Goal: Task Accomplishment & Management: Manage account settings

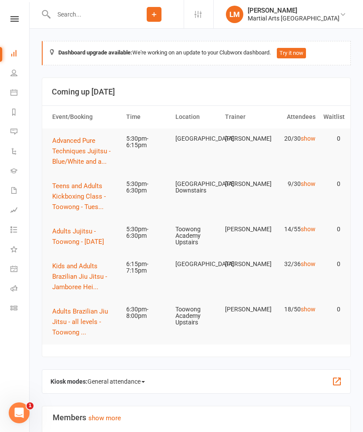
click at [83, 245] on button "Adults Jujitsu - Toowong - Tuesday" at bounding box center [85, 236] width 66 height 21
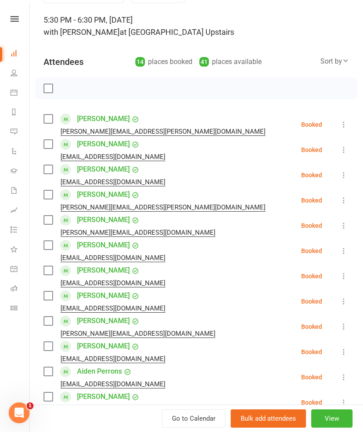
scroll to position [58, 0]
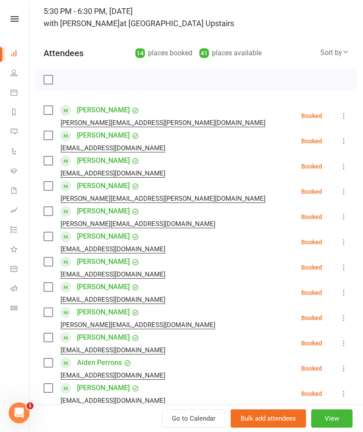
click at [48, 135] on label at bounding box center [48, 135] width 9 height 9
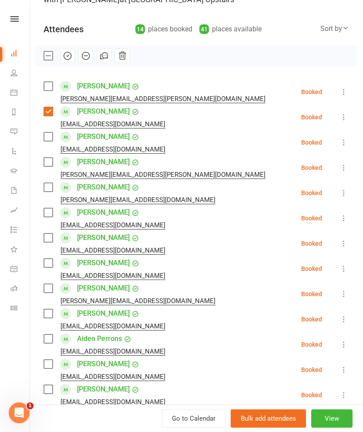
scroll to position [90, 0]
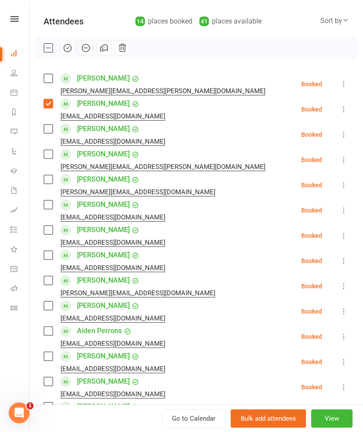
click at [51, 130] on label at bounding box center [48, 129] width 9 height 9
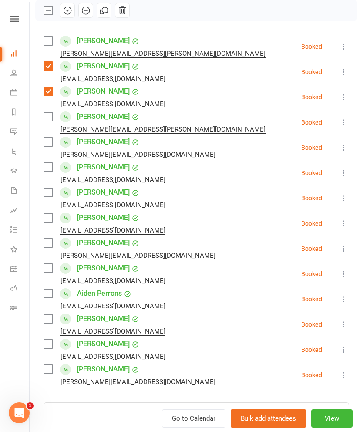
scroll to position [128, 0]
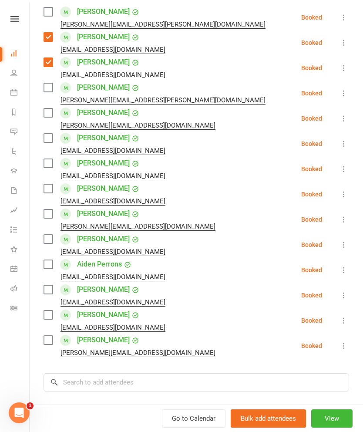
click at [44, 91] on label at bounding box center [48, 87] width 9 height 9
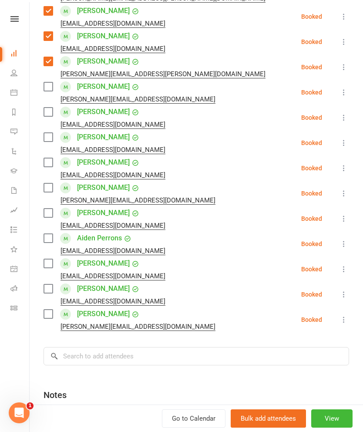
click at [46, 88] on label at bounding box center [48, 86] width 9 height 9
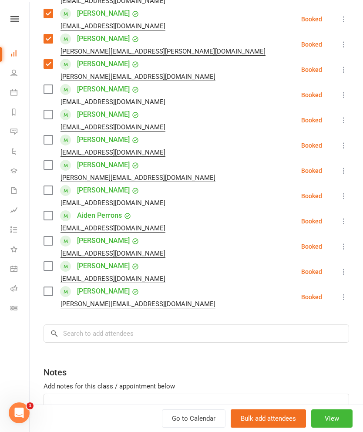
click at [49, 90] on label at bounding box center [48, 89] width 9 height 9
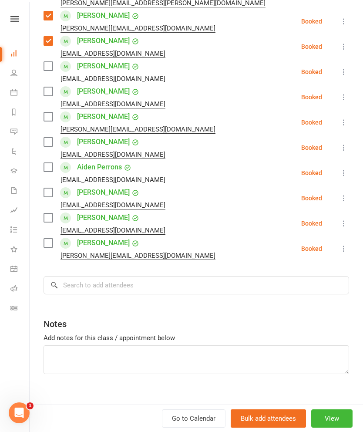
scroll to position [256, 0]
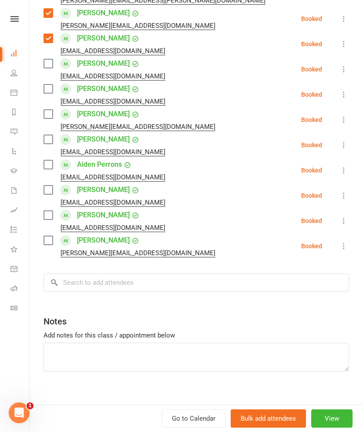
click at [46, 116] on label at bounding box center [48, 114] width 9 height 9
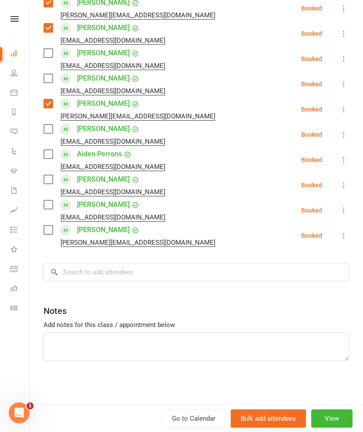
scroll to position [267, 0]
click at [50, 130] on label at bounding box center [48, 129] width 9 height 9
click at [51, 158] on label at bounding box center [48, 154] width 9 height 9
click at [49, 154] on label at bounding box center [48, 154] width 9 height 9
click at [47, 230] on label at bounding box center [48, 230] width 9 height 9
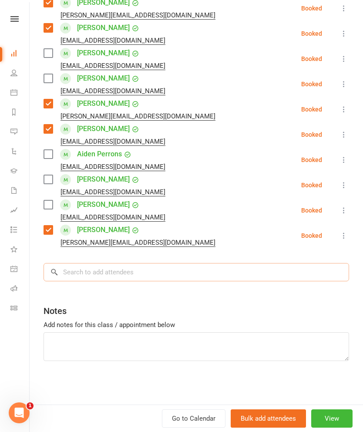
click at [266, 276] on input "search" at bounding box center [197, 272] width 306 height 18
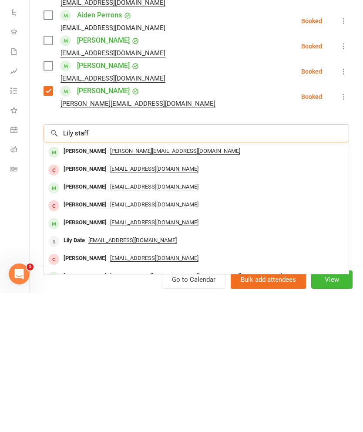
type input "Lily staff"
click at [79, 284] on div "Lily STAFFORD PETRIE" at bounding box center [85, 290] width 50 height 13
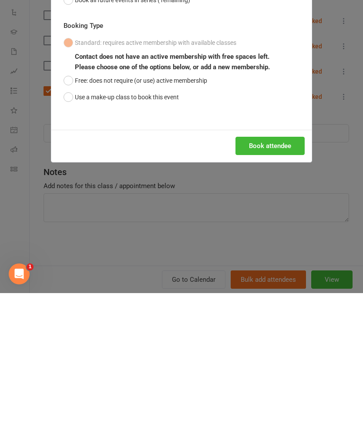
scroll to position [139, 0]
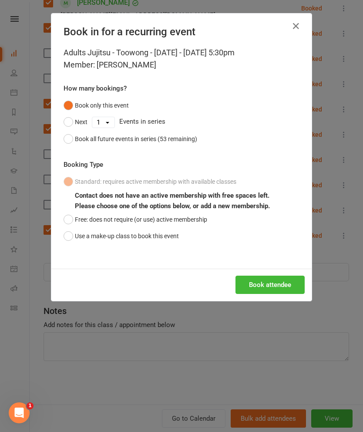
click at [163, 242] on button "Use a make-up class to book this event" at bounding box center [121, 236] width 115 height 17
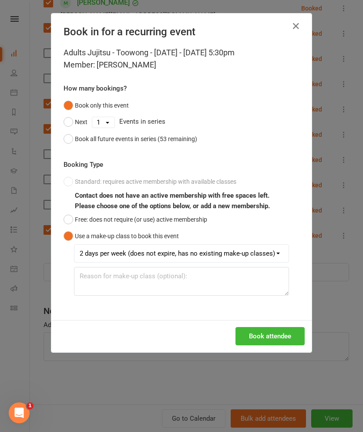
click at [271, 338] on button "Book attendee" at bounding box center [270, 336] width 69 height 18
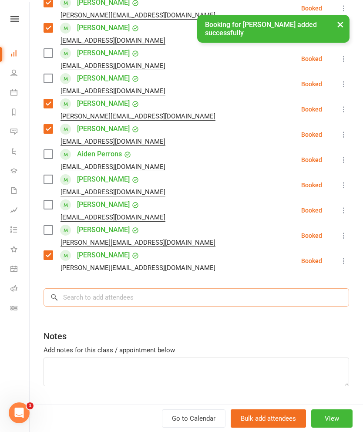
click at [256, 291] on input "search" at bounding box center [197, 297] width 306 height 18
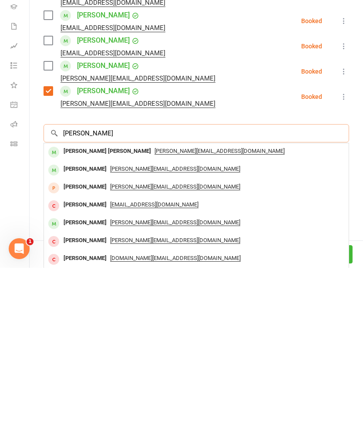
type input "Connor stafford"
click at [77, 309] on div "Connor STAFFORD-PETRIE" at bounding box center [107, 315] width 95 height 13
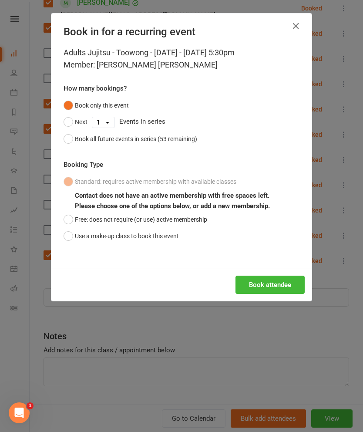
click at [163, 249] on div "Adults Jujitsu - Toowong - Tuesday - Oct 14, 2025 5:30pm Member: Connor STAFFOR…" at bounding box center [181, 158] width 261 height 222
click at [159, 240] on button "Use a make-up class to book this event" at bounding box center [121, 236] width 115 height 17
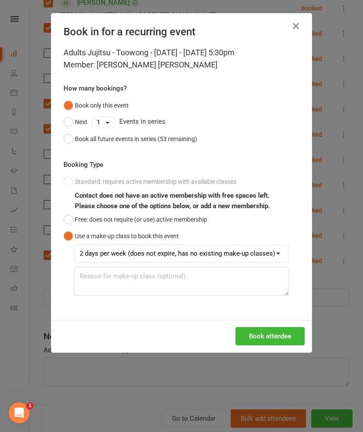
click at [267, 328] on button "Book attendee" at bounding box center [270, 336] width 69 height 18
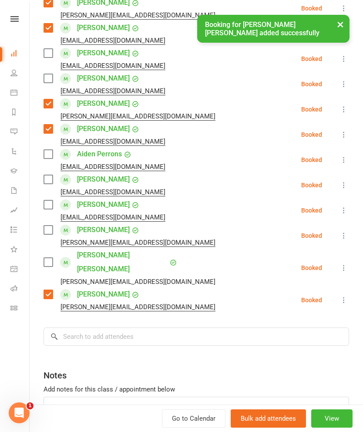
click at [173, 291] on li "Thomas Stegeman ruth_stegeman@hotmail.com Booked More info Remove Check in Mark…" at bounding box center [197, 300] width 306 height 25
click at [158, 331] on input "search" at bounding box center [197, 337] width 306 height 18
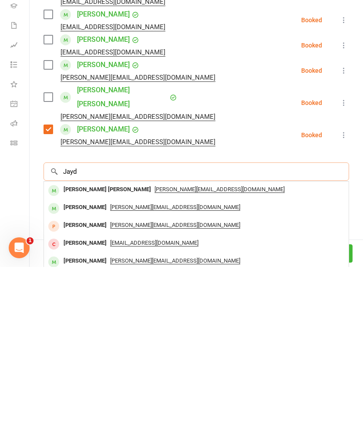
scroll to position [328, 0]
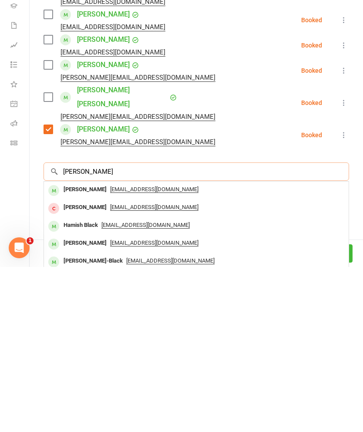
type input "Jayden black"
click at [79, 349] on div "Jayden Black" at bounding box center [85, 355] width 50 height 13
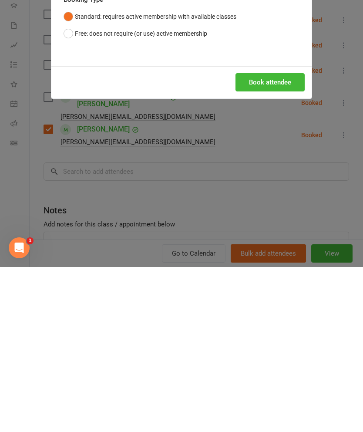
scroll to position [493, 0]
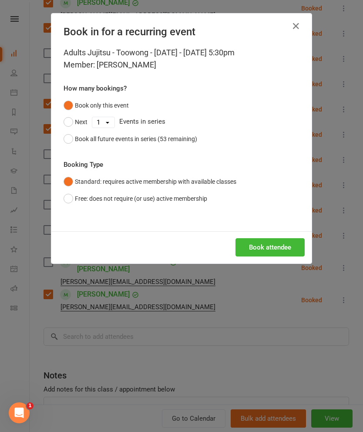
click at [66, 137] on button "Book all future events in series (53 remaining)" at bounding box center [131, 139] width 134 height 17
click at [276, 244] on button "Book attendee" at bounding box center [270, 247] width 69 height 18
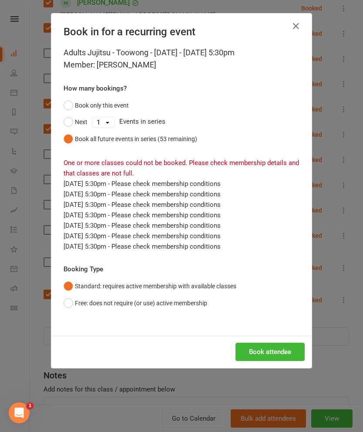
click at [294, 31] on icon "button" at bounding box center [296, 26] width 10 height 10
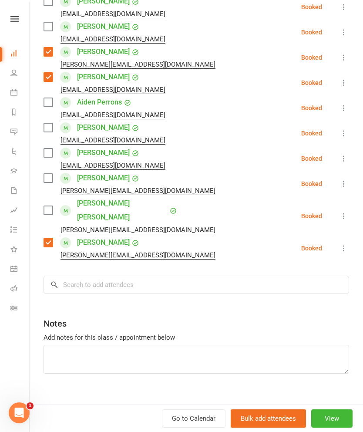
scroll to position [318, 0]
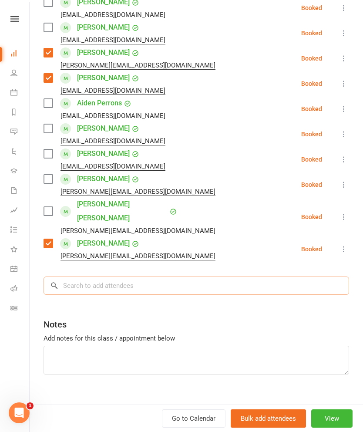
click at [101, 281] on input "search" at bounding box center [197, 286] width 306 height 18
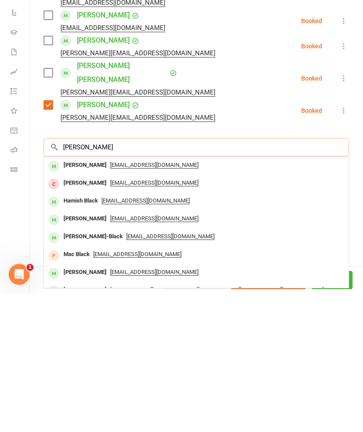
type input "Jayden black"
click at [73, 298] on div "Jayden Black" at bounding box center [85, 304] width 50 height 13
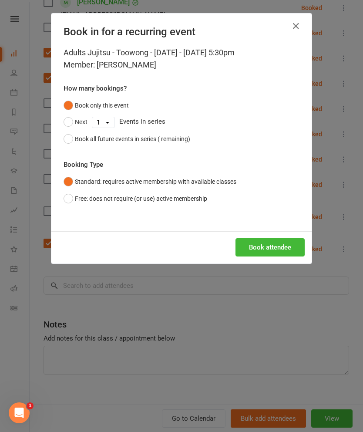
click at [267, 236] on div "Book attendee" at bounding box center [181, 247] width 261 height 32
click at [271, 249] on button "Book attendee" at bounding box center [270, 247] width 69 height 18
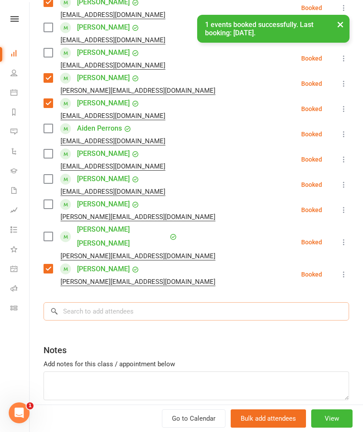
click at [250, 302] on input "search" at bounding box center [197, 311] width 306 height 18
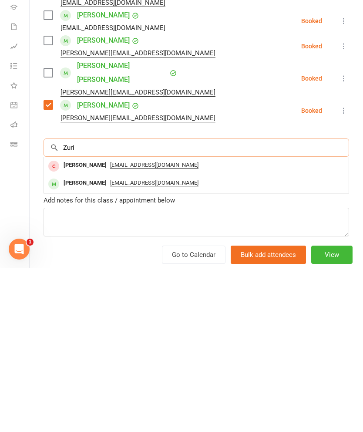
type input "Zuri"
click at [72, 341] on div "Zuri Aitken" at bounding box center [85, 347] width 50 height 13
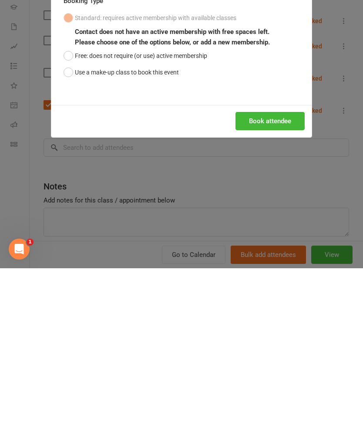
scroll to position [795, 0]
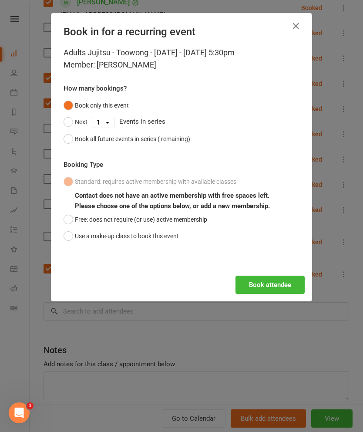
click at [98, 240] on button "Use a make-up class to book this event" at bounding box center [121, 236] width 115 height 17
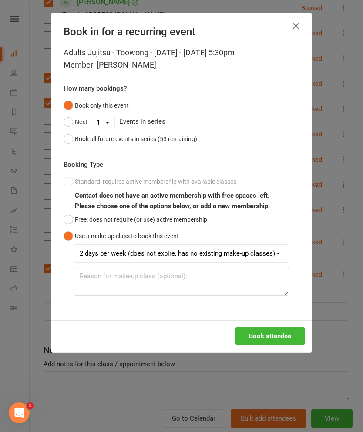
click at [273, 336] on button "Book attendee" at bounding box center [270, 336] width 69 height 18
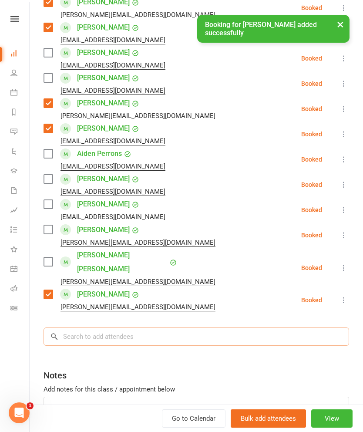
click at [158, 328] on input "search" at bounding box center [197, 337] width 306 height 18
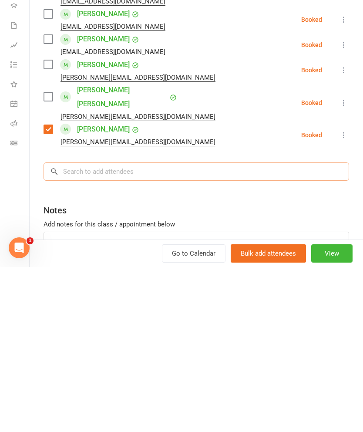
scroll to position [819, 0]
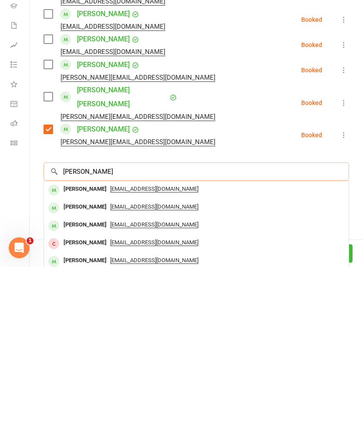
type input "Jet aitke"
click at [72, 348] on div "Jet Aitken" at bounding box center [85, 354] width 50 height 13
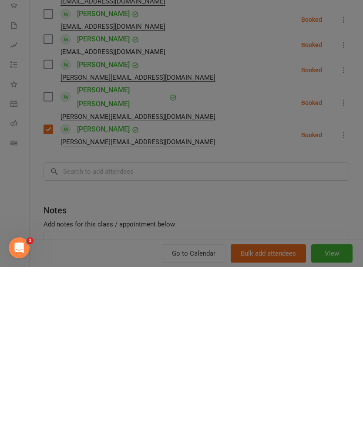
scroll to position [984, 0]
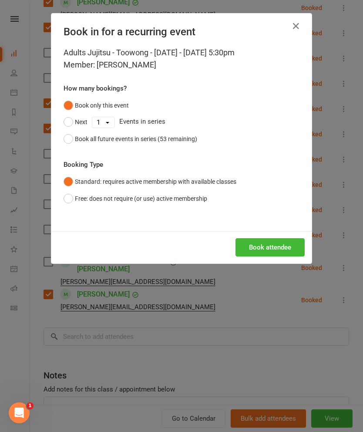
click at [274, 254] on button "Book attendee" at bounding box center [270, 247] width 69 height 18
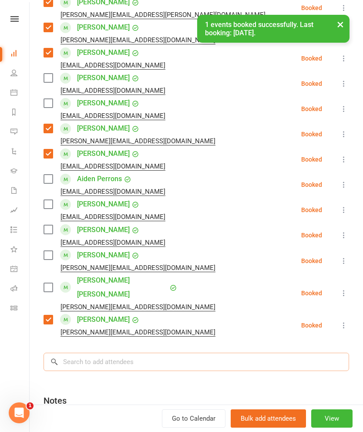
click at [244, 353] on input "search" at bounding box center [197, 362] width 306 height 18
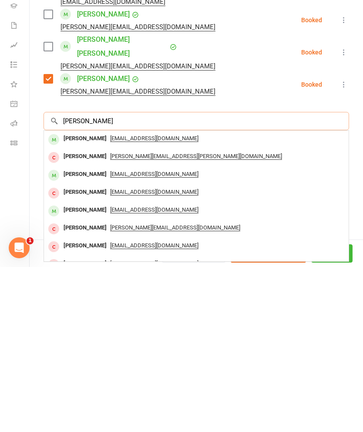
scroll to position [0, 0]
type input "Michael cowle"
click at [75, 298] on div "Michael Cowled" at bounding box center [85, 304] width 50 height 13
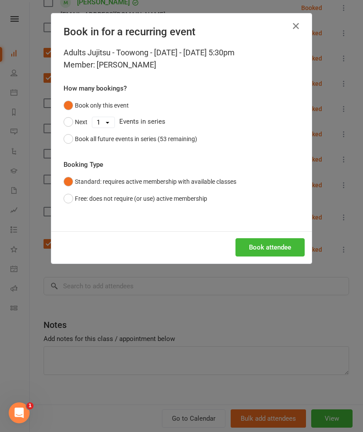
click at [280, 242] on button "Book attendee" at bounding box center [270, 247] width 69 height 18
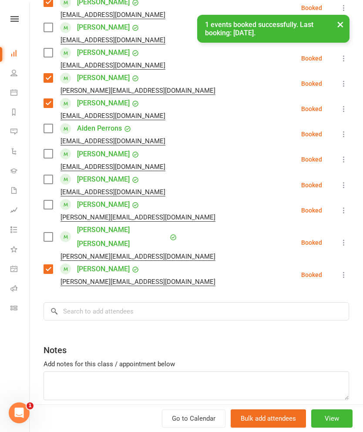
click at [47, 234] on label at bounding box center [48, 237] width 9 height 9
click at [51, 206] on label at bounding box center [48, 204] width 9 height 9
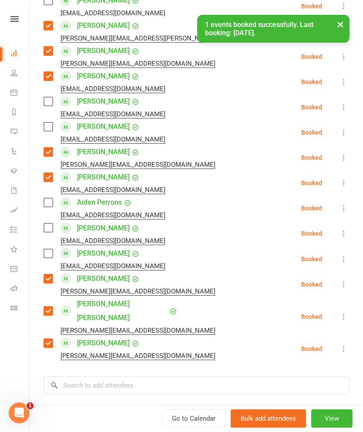
scroll to position [318, 0]
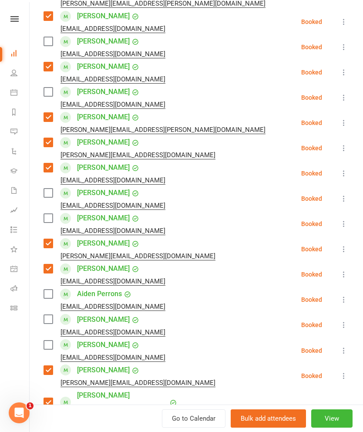
click at [46, 90] on label at bounding box center [48, 92] width 9 height 9
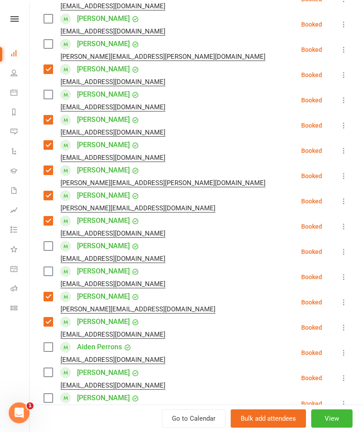
click at [50, 97] on label at bounding box center [48, 94] width 9 height 9
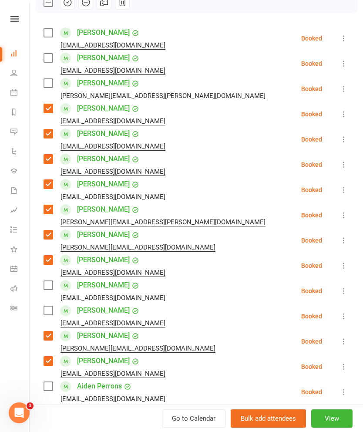
scroll to position [135, 0]
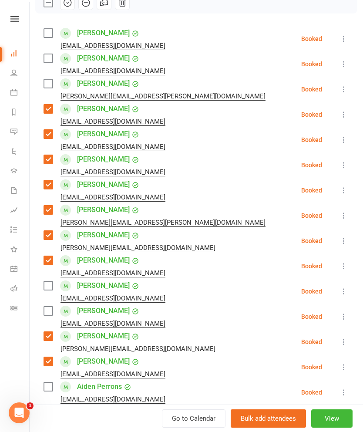
click at [48, 57] on label at bounding box center [48, 58] width 9 height 9
click at [45, 32] on label at bounding box center [48, 33] width 9 height 9
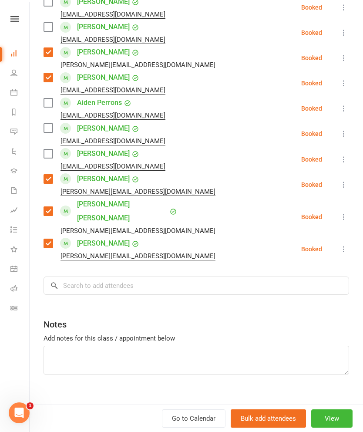
scroll to position [419, 0]
click at [123, 279] on input "search" at bounding box center [197, 286] width 306 height 18
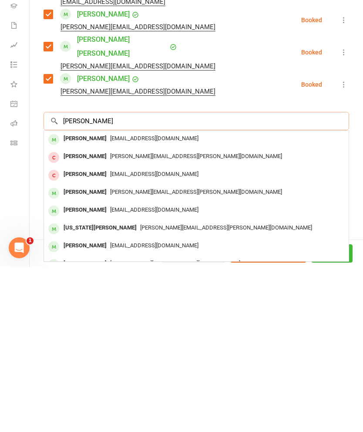
type input "Richard miles"
click at [72, 298] on div "Richard Miles" at bounding box center [85, 304] width 50 height 13
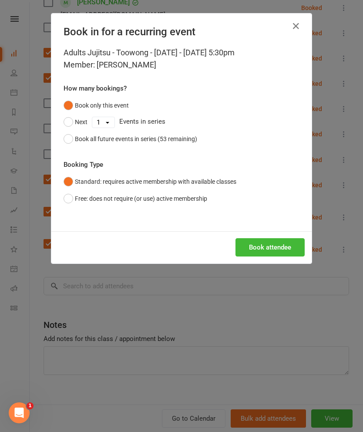
click at [267, 247] on button "Book attendee" at bounding box center [270, 247] width 69 height 18
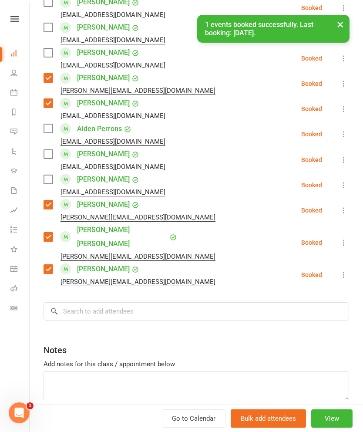
click at [184, 274] on div "Class kiosk mode Roll call 5:30 PM - 6:30 PM, Tuesday, October, 14, 2025 with R…" at bounding box center [197, 31] width 334 height 826
click at [189, 304] on input "search" at bounding box center [197, 311] width 306 height 18
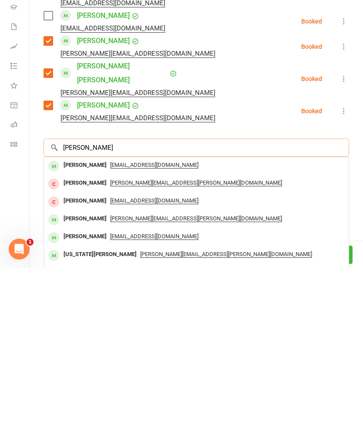
scroll to position [1161, 0]
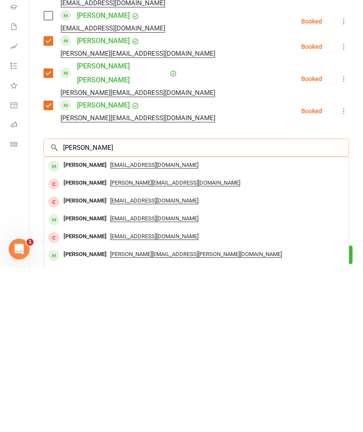
type input "Nicholas miles"
click at [73, 323] on div "Nicholas Miles" at bounding box center [85, 329] width 50 height 13
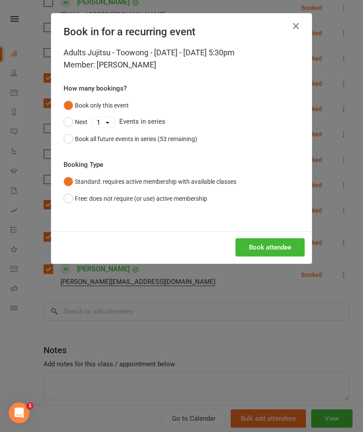
click at [278, 243] on button "Book attendee" at bounding box center [270, 247] width 69 height 18
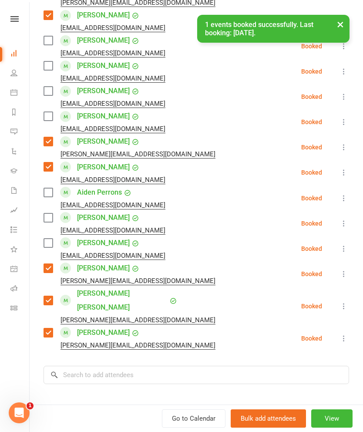
scroll to position [378, 0]
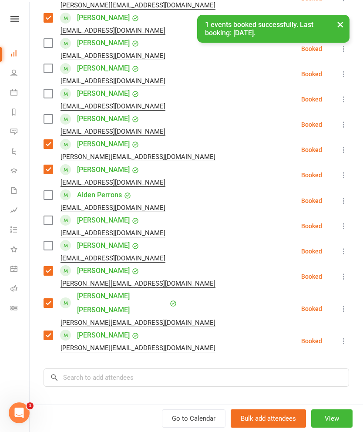
click at [51, 97] on label at bounding box center [48, 93] width 9 height 9
click at [48, 116] on label at bounding box center [48, 119] width 9 height 9
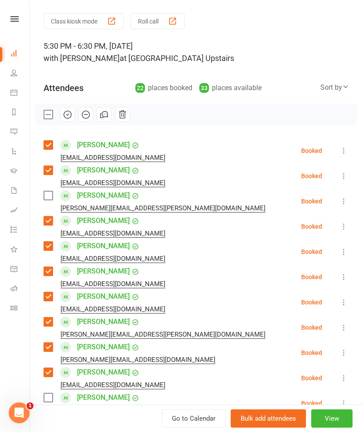
scroll to position [22, 0]
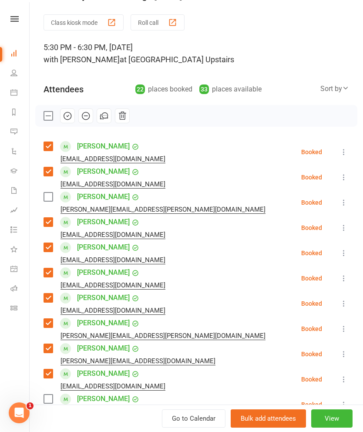
click at [67, 120] on icon "button" at bounding box center [68, 116] width 10 height 10
